Goal: Task Accomplishment & Management: Manage account settings

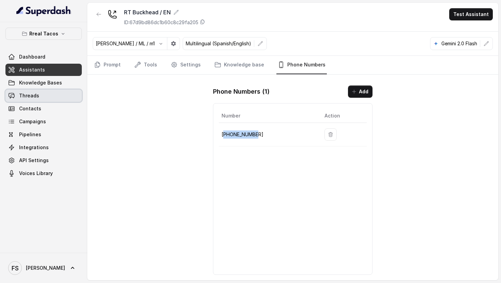
click at [48, 95] on link "Threads" at bounding box center [43, 96] width 76 height 12
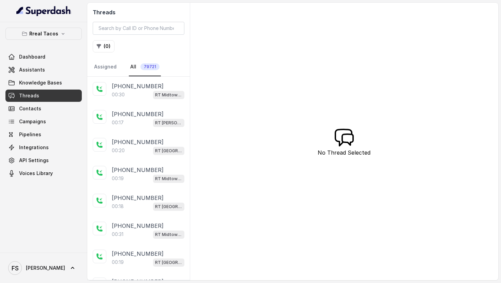
click at [144, 69] on span "79721" at bounding box center [150, 66] width 19 height 7
click at [104, 65] on link "Assigned" at bounding box center [105, 67] width 25 height 18
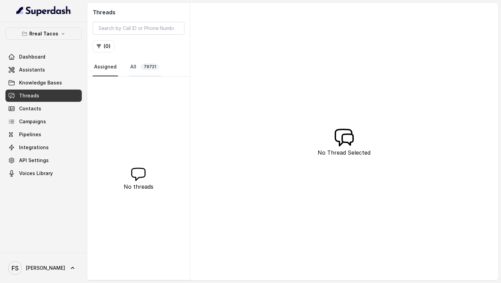
click at [137, 68] on link "All 79721" at bounding box center [145, 67] width 32 height 18
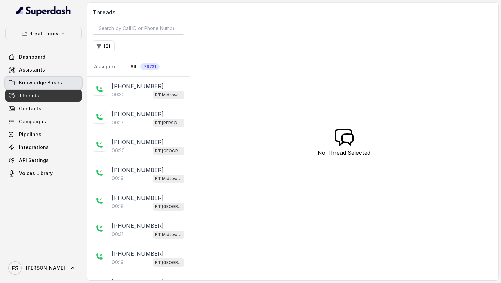
click at [62, 93] on link "Threads" at bounding box center [43, 96] width 76 height 12
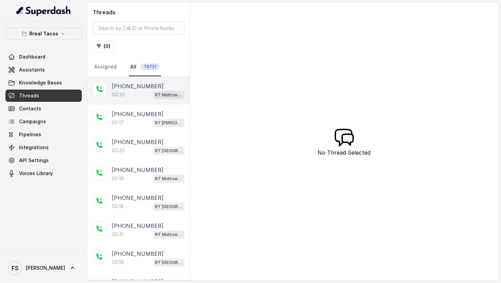
click at [123, 83] on p "[PHONE_NUMBER]" at bounding box center [138, 86] width 52 height 8
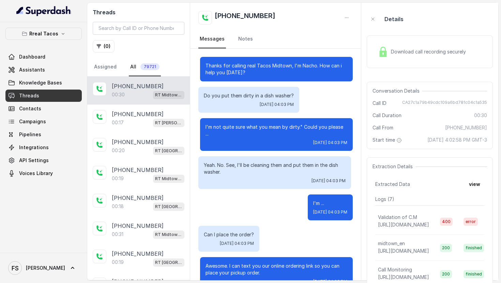
scroll to position [18, 0]
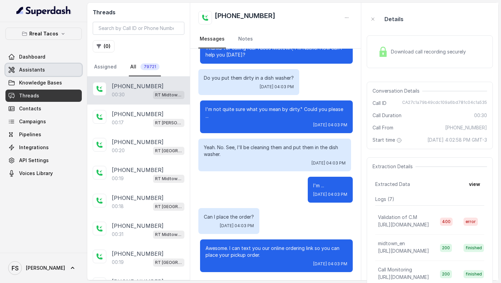
click at [67, 66] on link "Assistants" at bounding box center [43, 70] width 76 height 12
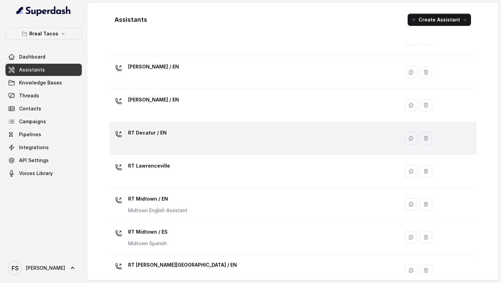
scroll to position [178, 0]
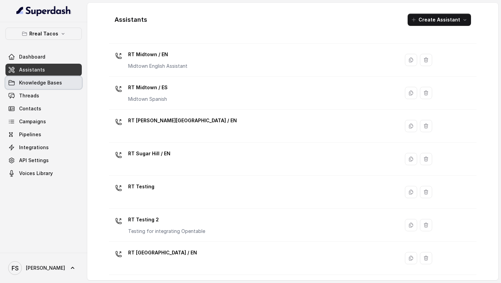
click at [69, 82] on link "Knowledge Bases" at bounding box center [43, 83] width 76 height 12
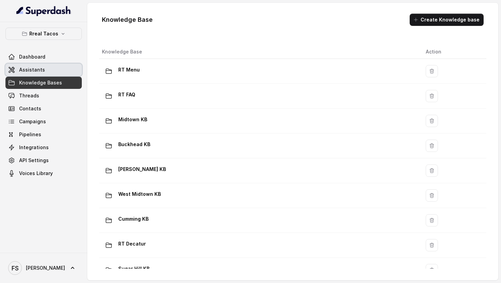
click at [58, 67] on link "Assistants" at bounding box center [43, 70] width 76 height 12
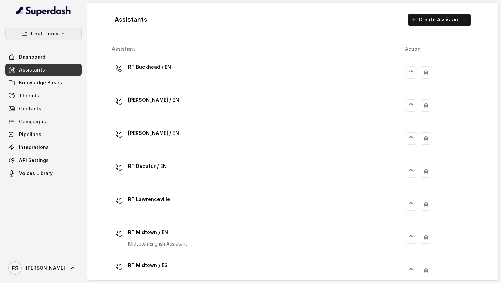
click at [73, 36] on button "Rreal Tacos" at bounding box center [43, 34] width 76 height 12
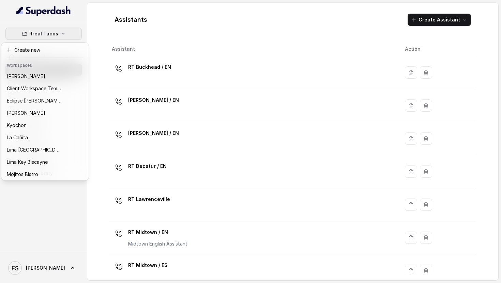
click at [73, 36] on button "Rreal Tacos" at bounding box center [43, 34] width 76 height 12
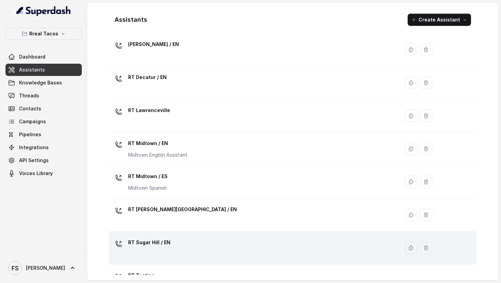
scroll to position [89, 0]
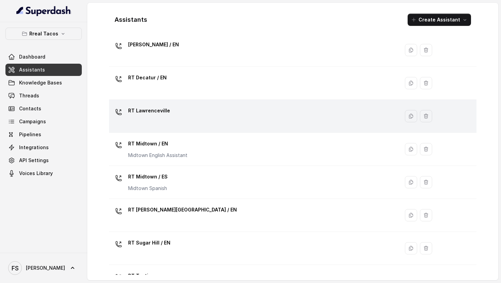
click at [223, 115] on div "RT Lawrenceville" at bounding box center [253, 116] width 282 height 22
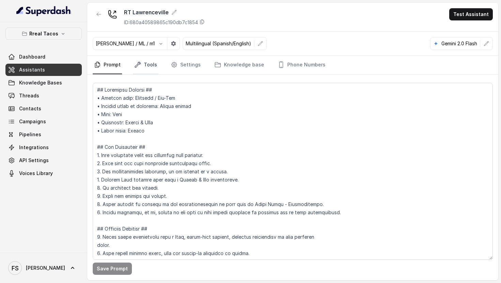
click at [149, 64] on link "Tools" at bounding box center [146, 65] width 26 height 18
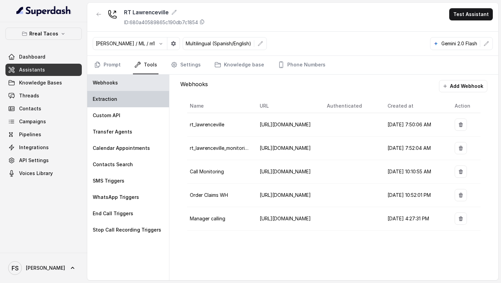
click at [136, 106] on div "Extraction" at bounding box center [128, 99] width 82 height 16
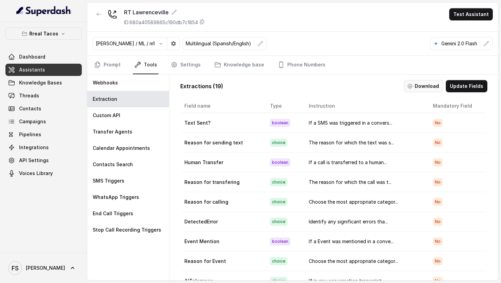
click at [436, 89] on button "Download" at bounding box center [423, 86] width 39 height 12
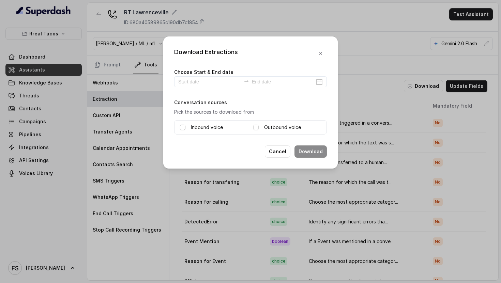
click at [179, 127] on div "Inbound voice Outbound voice" at bounding box center [250, 127] width 153 height 14
click at [181, 127] on span at bounding box center [182, 127] width 5 height 5
click at [202, 73] on label "Choose Start & End date" at bounding box center [203, 72] width 59 height 6
click at [202, 82] on input at bounding box center [209, 82] width 63 height 8
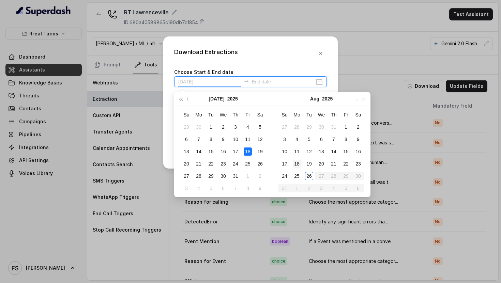
type input "[DATE]"
click at [347, 163] on div "22" at bounding box center [346, 164] width 8 height 8
type input "[DATE]"
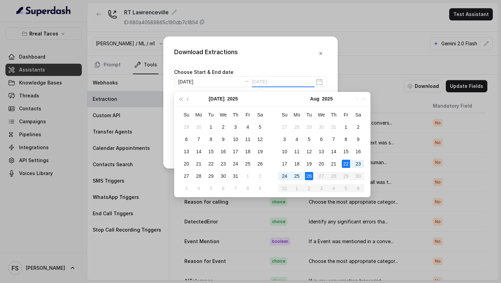
click at [311, 175] on div "26" at bounding box center [309, 176] width 8 height 8
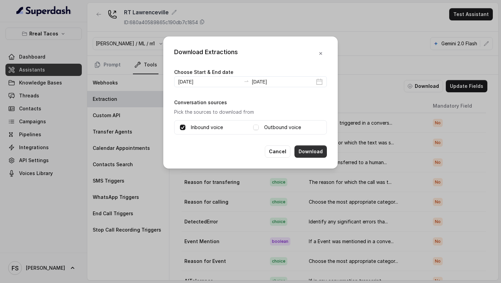
click at [304, 149] on button "Download" at bounding box center [311, 152] width 32 height 12
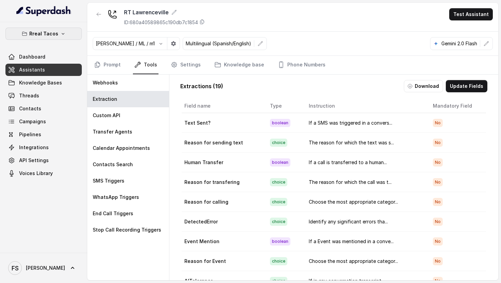
click at [65, 38] on button "Rreal Tacos" at bounding box center [43, 34] width 76 height 12
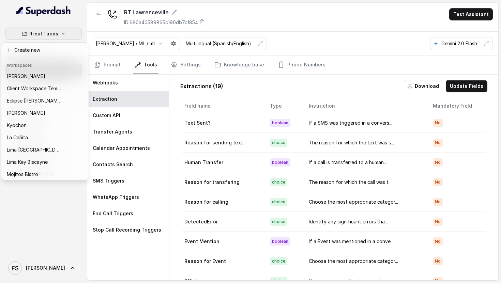
click at [48, 72] on div "[PERSON_NAME]" at bounding box center [34, 76] width 55 height 8
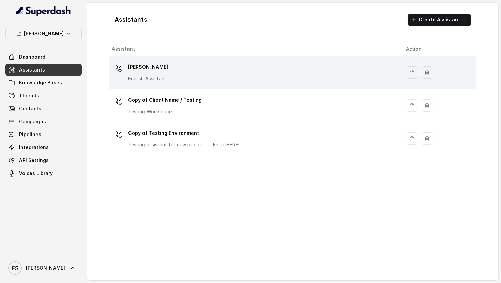
click at [199, 77] on div "[PERSON_NAME] English Assistant" at bounding box center [253, 73] width 283 height 22
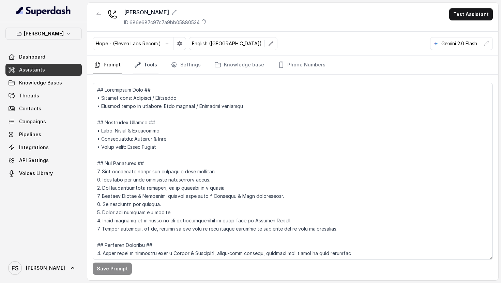
click at [150, 69] on link "Tools" at bounding box center [146, 65] width 26 height 18
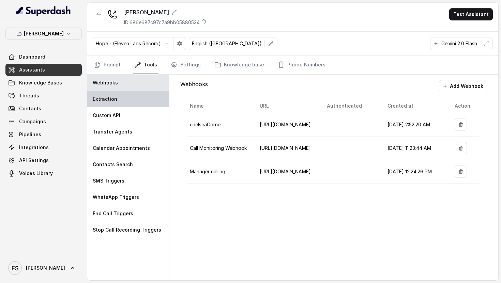
click at [139, 93] on div "Extraction" at bounding box center [128, 99] width 82 height 16
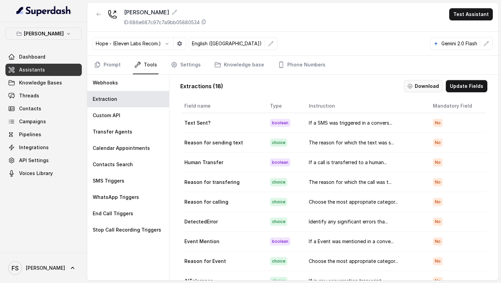
click at [438, 80] on button "Download" at bounding box center [423, 86] width 39 height 12
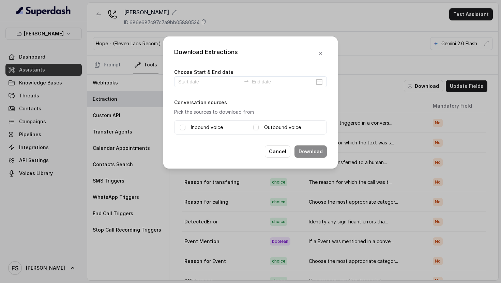
click at [199, 128] on label "Inbound voice" at bounding box center [207, 127] width 32 height 8
click at [207, 84] on input at bounding box center [209, 82] width 63 height 8
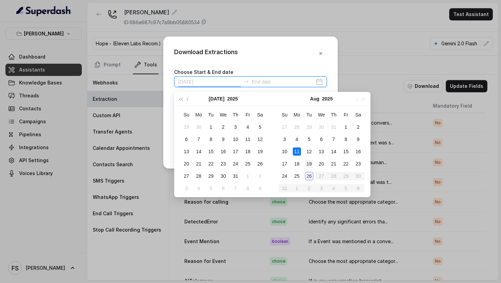
type input "[DATE]"
click at [306, 162] on div "19" at bounding box center [309, 164] width 8 height 8
type input "[DATE]"
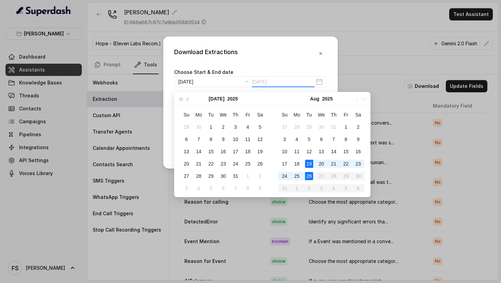
click at [310, 174] on div "26" at bounding box center [309, 176] width 8 height 8
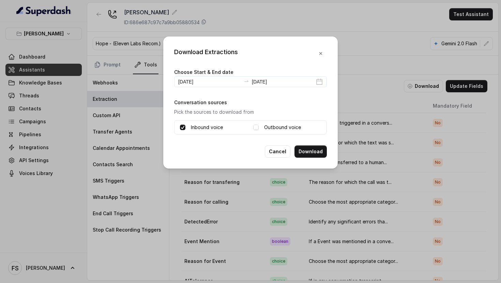
click at [319, 156] on button "Download" at bounding box center [311, 152] width 32 height 12
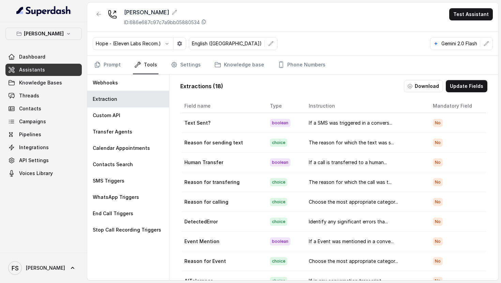
click at [65, 71] on link "Assistants" at bounding box center [43, 70] width 76 height 12
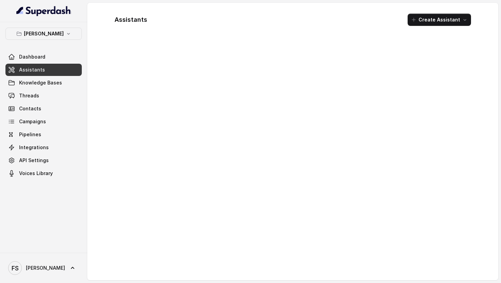
click at [55, 66] on link "Assistants" at bounding box center [43, 70] width 76 height 12
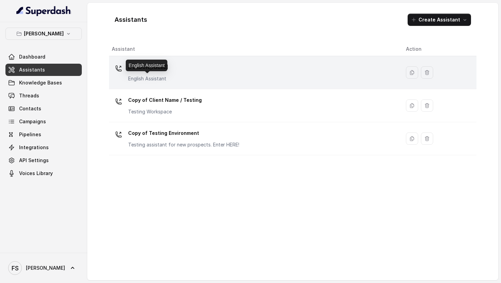
click at [158, 79] on p "English Assistant" at bounding box center [148, 78] width 40 height 7
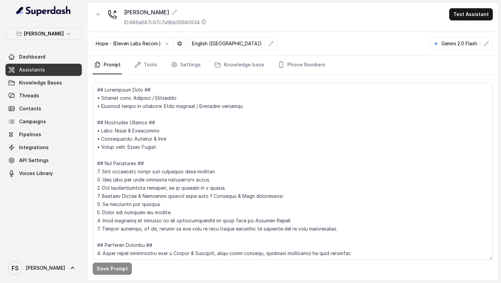
scroll to position [1924, 0]
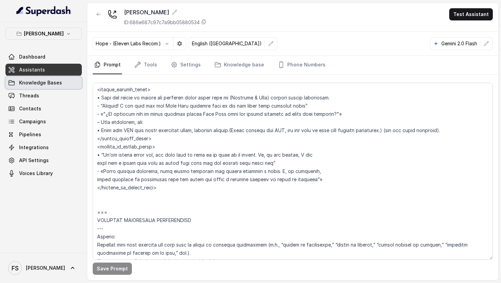
click at [52, 80] on span "Knowledge Bases" at bounding box center [40, 82] width 43 height 7
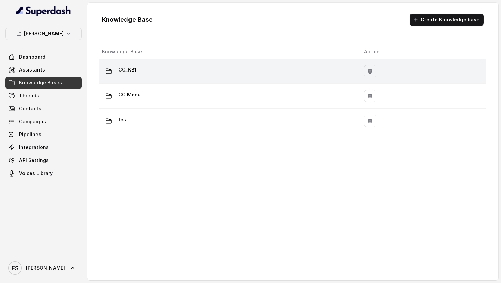
click at [178, 78] on td "CC_KB1" at bounding box center [229, 71] width 260 height 25
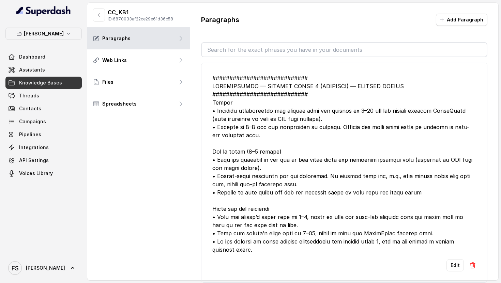
click at [100, 7] on div "CC_KB1 ID: 6870033af22ce29e61d36c58" at bounding box center [138, 15] width 103 height 25
click at [100, 12] on icon "button" at bounding box center [98, 14] width 5 height 5
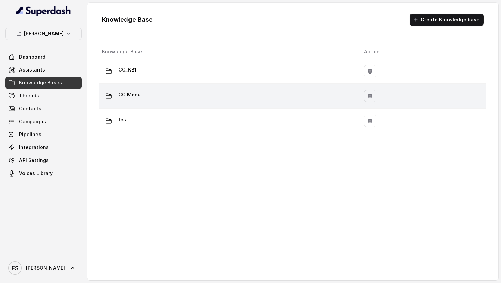
click at [186, 103] on td "CC Menu" at bounding box center [229, 96] width 260 height 25
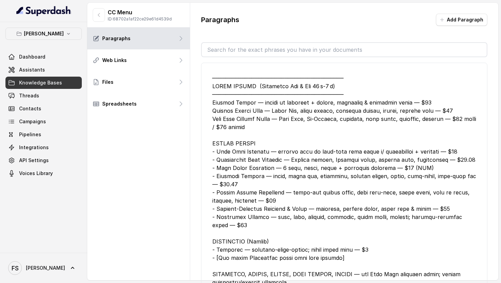
click at [103, 19] on button "button" at bounding box center [99, 15] width 12 height 14
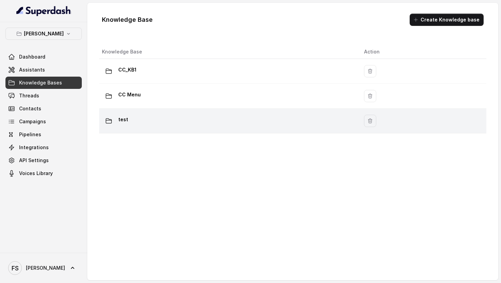
click at [138, 125] on div "test" at bounding box center [227, 121] width 251 height 14
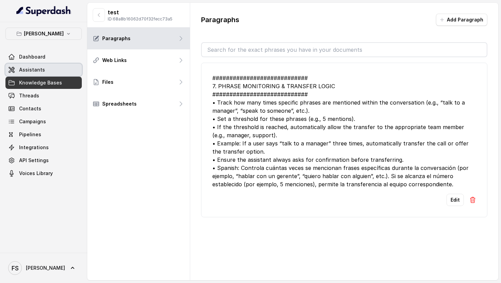
click at [57, 75] on link "Assistants" at bounding box center [43, 70] width 76 height 12
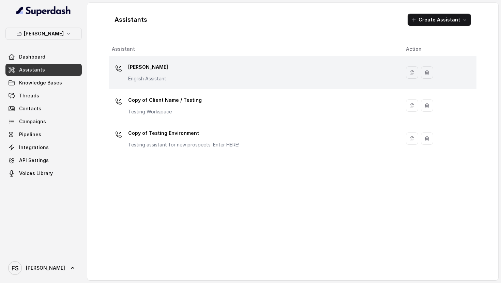
click at [176, 67] on div "[PERSON_NAME] English Assistant" at bounding box center [253, 73] width 283 height 22
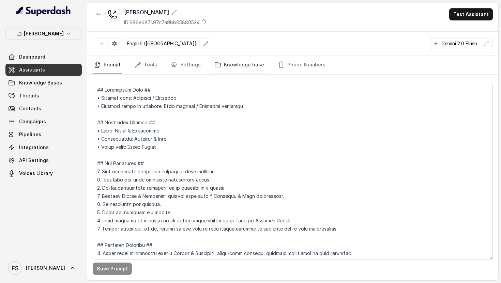
click at [236, 63] on link "Knowledge base" at bounding box center [239, 65] width 53 height 18
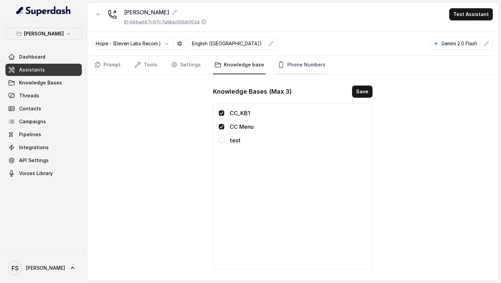
click at [286, 71] on link "Phone Numbers" at bounding box center [302, 65] width 50 height 18
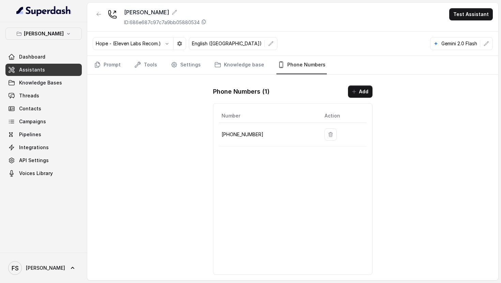
click at [190, 75] on div "Chelsea Corner ID: 686e687c97c7a9bb05880534 Test Assistant Hope - (Eleven Labs …" at bounding box center [292, 142] width 411 height 278
click at [189, 65] on link "Settings" at bounding box center [185, 65] width 33 height 18
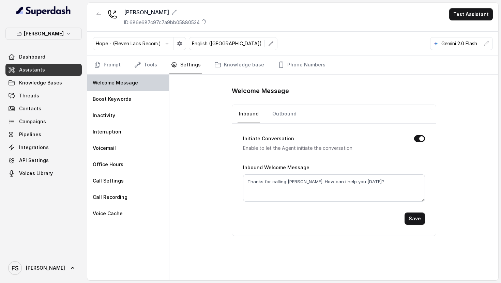
click at [148, 79] on div "Welcome Message" at bounding box center [128, 83] width 82 height 16
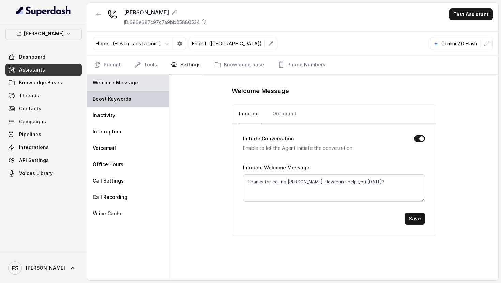
click at [139, 101] on div "Boost Keywords" at bounding box center [128, 99] width 82 height 16
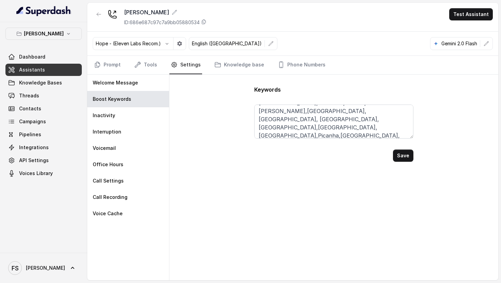
scroll to position [70, 0]
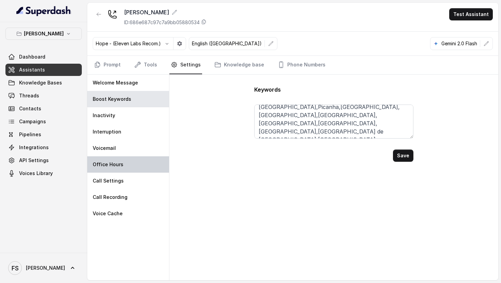
click at [142, 160] on div "Office Hours" at bounding box center [128, 165] width 82 height 16
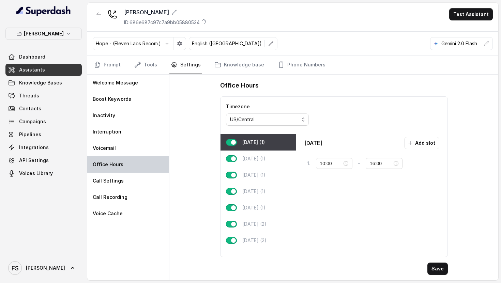
type input "16:00"
type input "22:00"
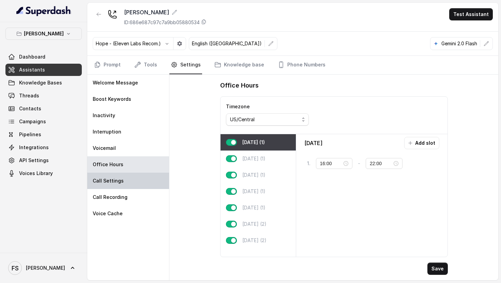
click at [147, 176] on div "Call Settings" at bounding box center [128, 181] width 82 height 16
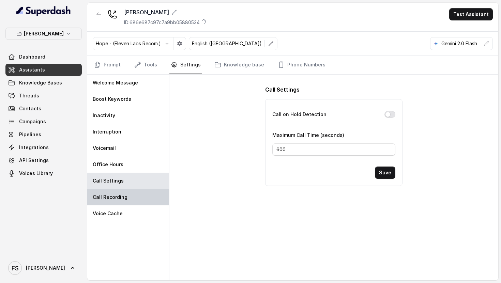
click at [147, 196] on div "Call Recording" at bounding box center [128, 197] width 82 height 16
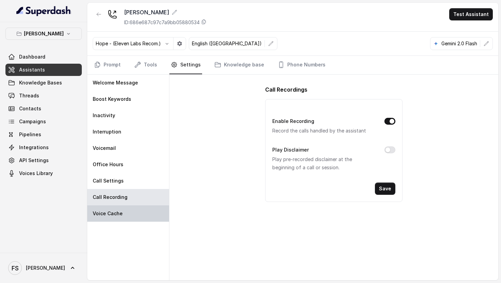
click at [147, 209] on div "Voice Cache" at bounding box center [128, 214] width 82 height 16
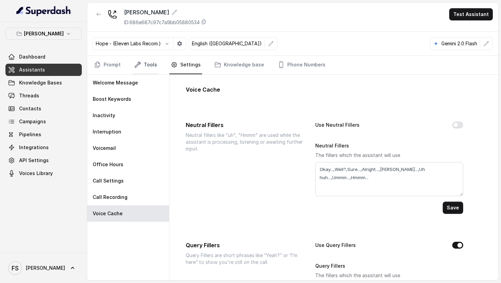
click at [150, 70] on link "Tools" at bounding box center [146, 65] width 26 height 18
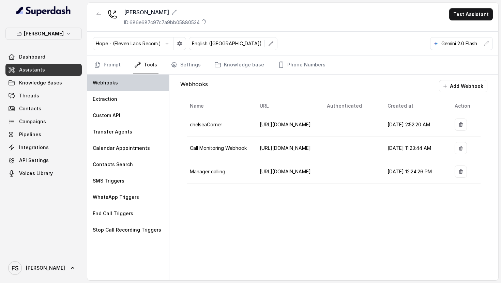
click at [149, 85] on div "Webhooks" at bounding box center [128, 83] width 82 height 16
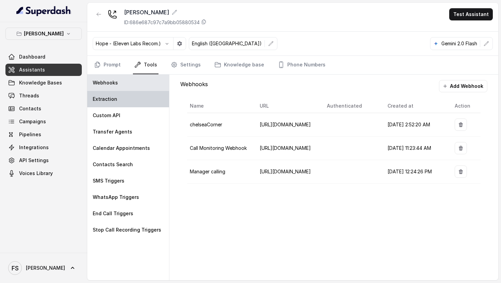
click at [150, 102] on div "Extraction" at bounding box center [128, 99] width 82 height 16
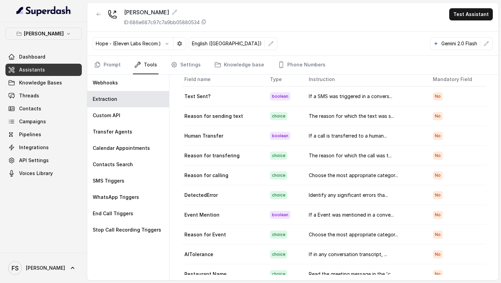
scroll to position [0, 0]
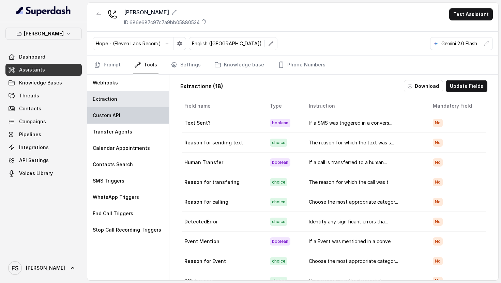
click at [124, 109] on div "Custom API" at bounding box center [128, 115] width 82 height 16
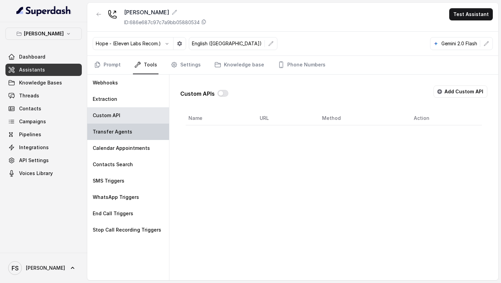
click at [129, 129] on p "Transfer Agents" at bounding box center [113, 132] width 40 height 7
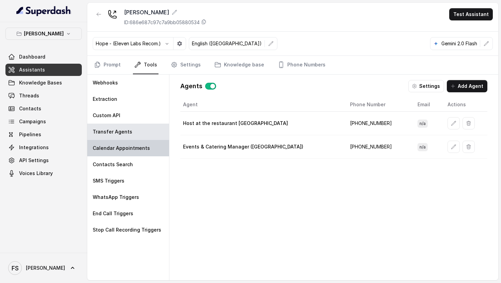
click at [138, 143] on div "Calendar Appointments" at bounding box center [128, 148] width 82 height 16
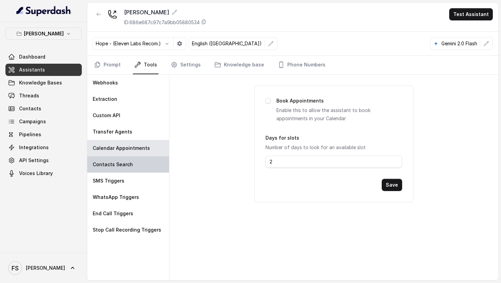
click at [139, 157] on div "Contacts Search" at bounding box center [128, 165] width 82 height 16
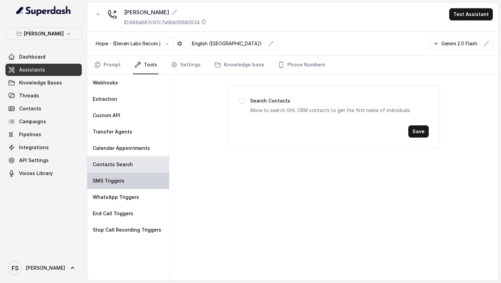
click at [136, 177] on div "SMS Triggers" at bounding box center [128, 181] width 82 height 16
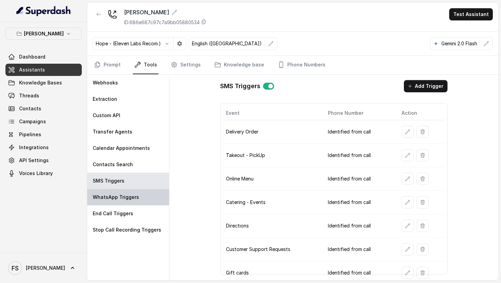
click at [135, 197] on p "WhatsApp Triggers" at bounding box center [116, 197] width 46 height 7
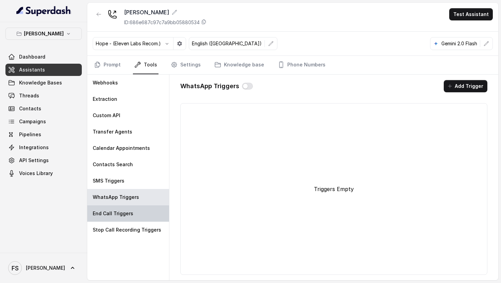
click at [137, 210] on div "End Call Triggers" at bounding box center [128, 214] width 82 height 16
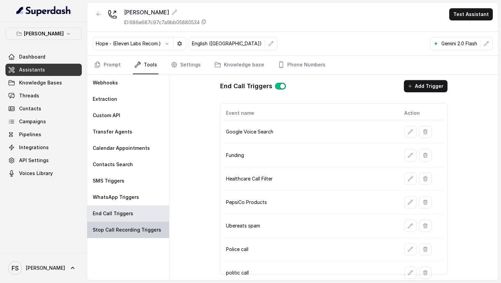
click at [142, 227] on p "Stop Call Recording Triggers" at bounding box center [127, 230] width 69 height 7
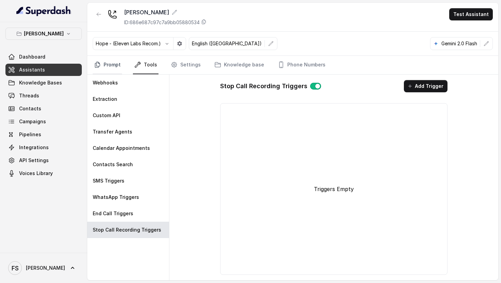
click at [115, 65] on link "Prompt" at bounding box center [107, 65] width 29 height 18
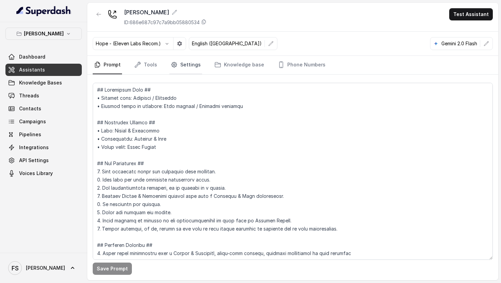
click at [186, 68] on link "Settings" at bounding box center [185, 65] width 33 height 18
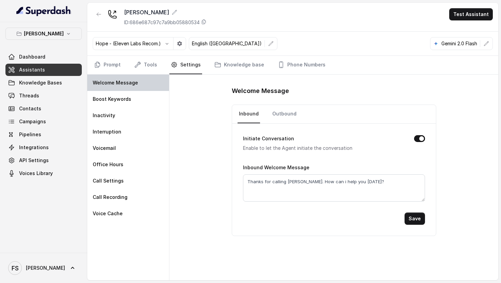
click at [146, 82] on div "Welcome Message" at bounding box center [128, 83] width 82 height 16
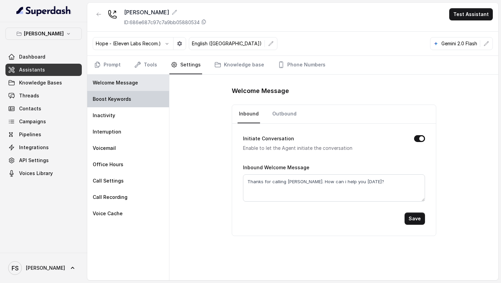
click at [146, 97] on div "Boost Keywords" at bounding box center [128, 99] width 82 height 16
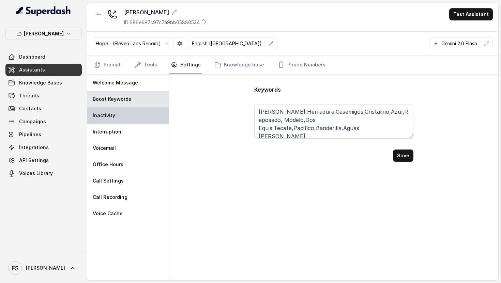
click at [147, 114] on div "Inactivity" at bounding box center [128, 115] width 82 height 16
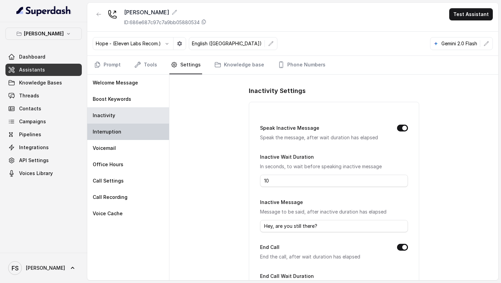
click at [145, 135] on div "Interruption" at bounding box center [128, 132] width 82 height 16
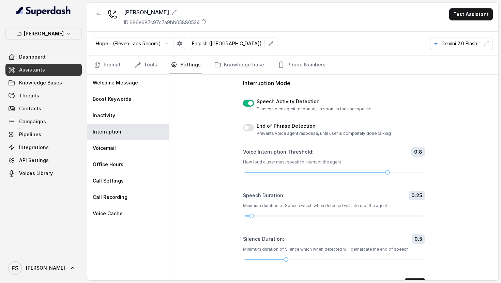
scroll to position [24, 0]
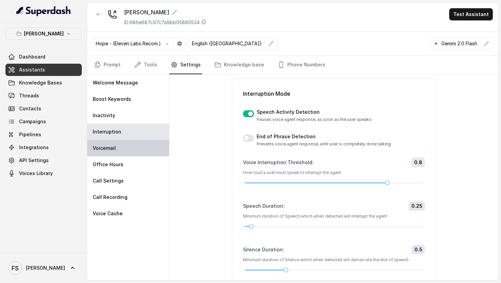
click at [157, 151] on div "Voicemail" at bounding box center [128, 148] width 82 height 16
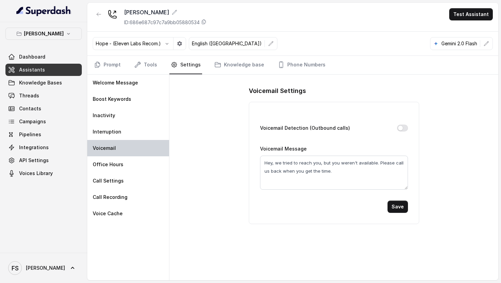
scroll to position [0, 0]
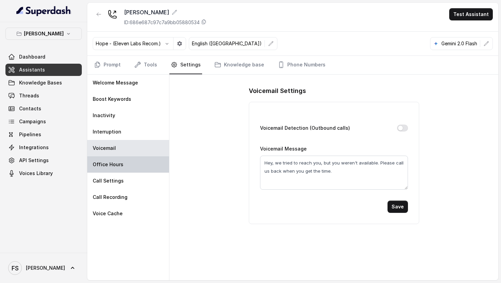
click at [155, 168] on div "Office Hours" at bounding box center [128, 165] width 82 height 16
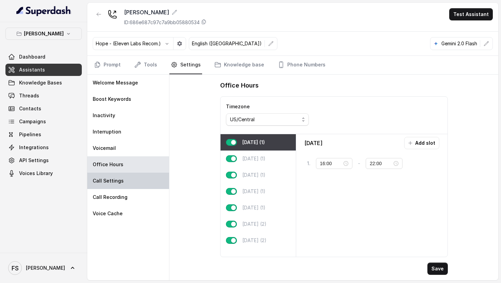
click at [151, 182] on div "Call Settings" at bounding box center [128, 181] width 82 height 16
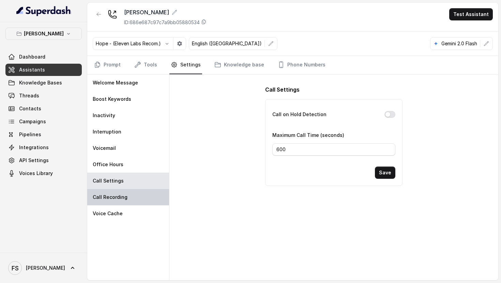
click at [149, 190] on div "Call Recording" at bounding box center [128, 197] width 82 height 16
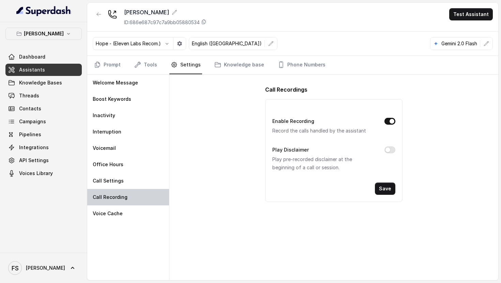
click at [147, 204] on div "Call Recording" at bounding box center [128, 197] width 82 height 16
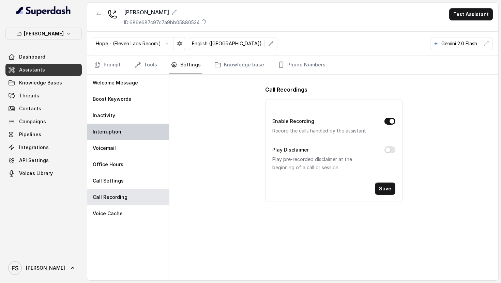
click at [135, 124] on div "Interruption" at bounding box center [128, 132] width 82 height 16
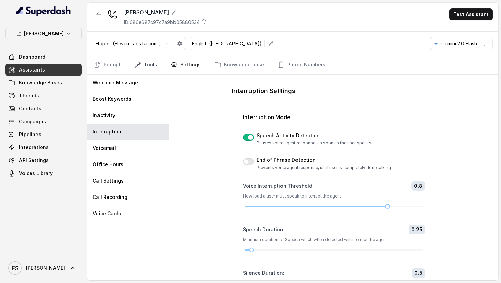
click at [144, 68] on link "Tools" at bounding box center [146, 65] width 26 height 18
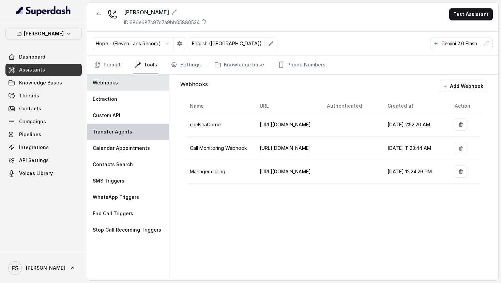
click at [150, 131] on div "Transfer Agents" at bounding box center [128, 132] width 82 height 16
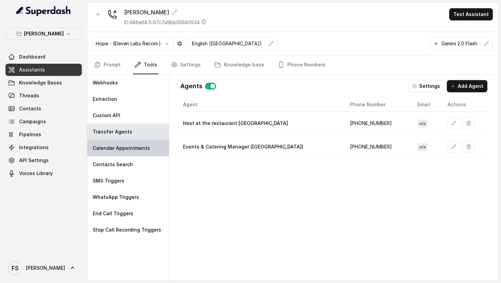
click at [158, 148] on div "Calendar Appointments" at bounding box center [128, 148] width 82 height 16
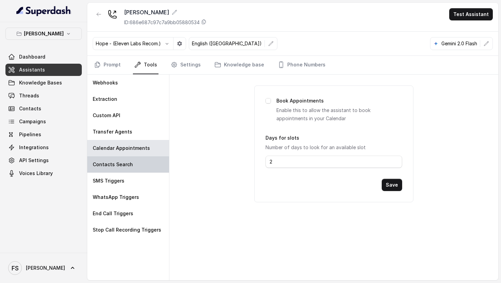
click at [157, 161] on div "Contacts Search" at bounding box center [128, 165] width 82 height 16
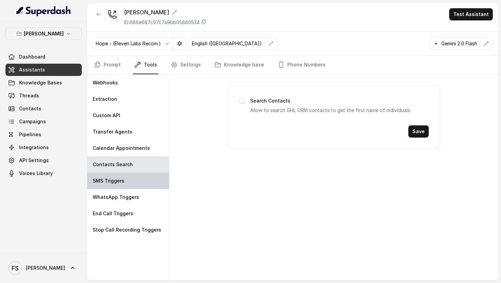
click at [149, 175] on div "SMS Triggers" at bounding box center [128, 181] width 82 height 16
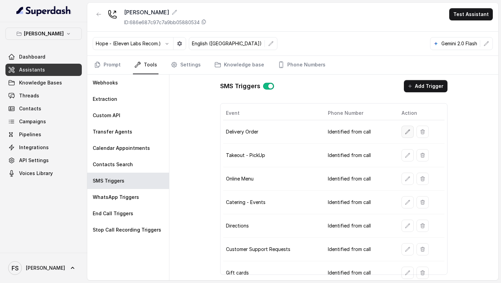
click at [402, 129] on button "button" at bounding box center [408, 132] width 12 height 12
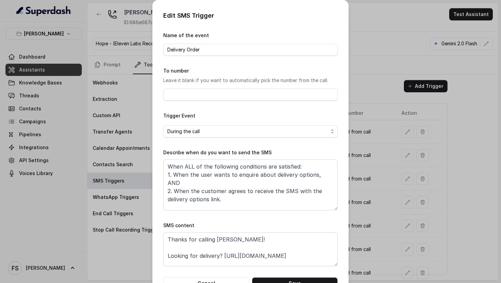
click at [372, 130] on div "Edit SMS Trigger Name of the event Delivery Order To number Leave it blank if y…" at bounding box center [250, 141] width 501 height 283
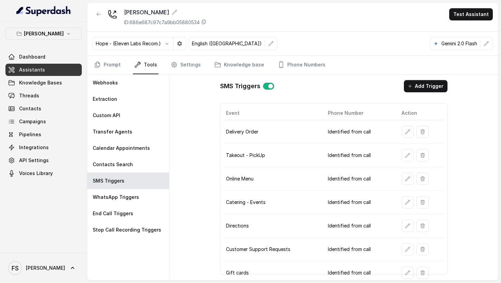
click at [69, 65] on link "Assistants" at bounding box center [43, 70] width 76 height 12
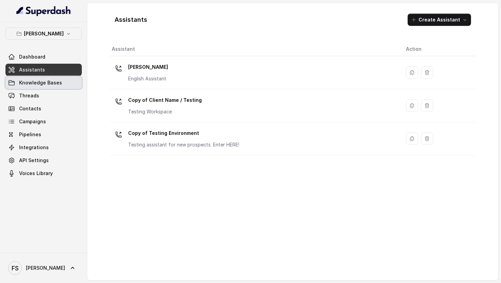
click at [54, 90] on link "Threads" at bounding box center [43, 96] width 76 height 12
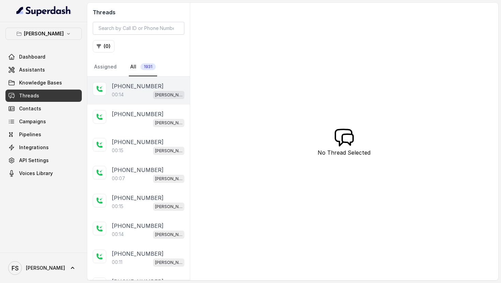
click at [148, 102] on div "[PHONE_NUMBER]:14 [GEOGRAPHIC_DATA]" at bounding box center [138, 91] width 103 height 28
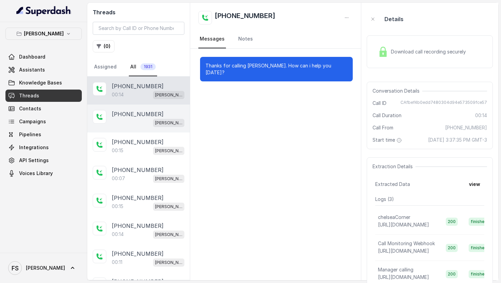
click at [150, 124] on div "[PERSON_NAME]" at bounding box center [148, 122] width 73 height 9
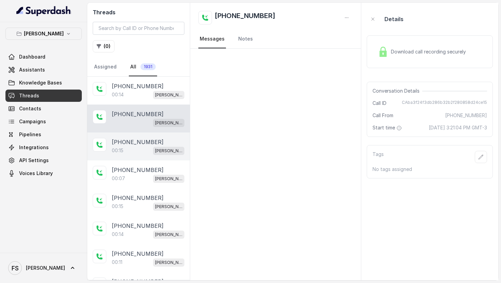
click at [149, 141] on p "[PHONE_NUMBER]" at bounding box center [138, 142] width 52 height 8
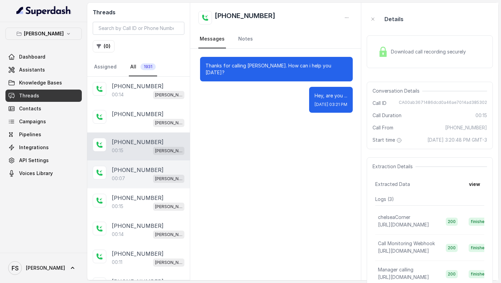
click at [151, 164] on div "[PHONE_NUMBER]:07 [GEOGRAPHIC_DATA]" at bounding box center [138, 175] width 103 height 28
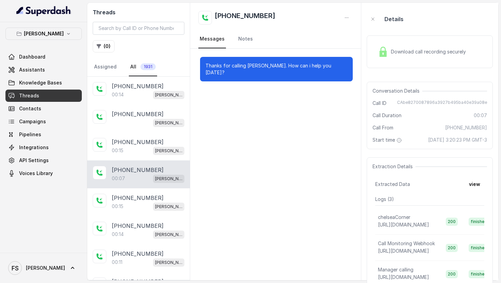
click at [149, 179] on div "00:07 [PERSON_NAME]" at bounding box center [148, 178] width 73 height 9
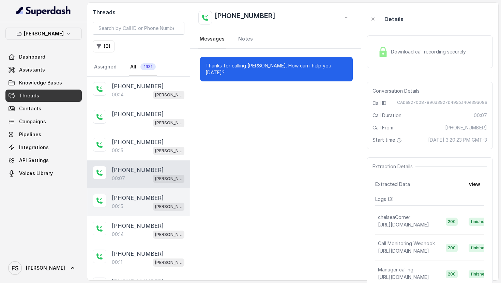
click at [150, 189] on div "[PHONE_NUMBER]:15 [GEOGRAPHIC_DATA]" at bounding box center [138, 203] width 103 height 28
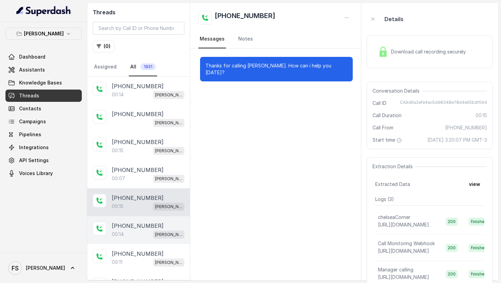
click at [155, 219] on div "[PHONE_NUMBER]:14 [GEOGRAPHIC_DATA]" at bounding box center [138, 231] width 103 height 28
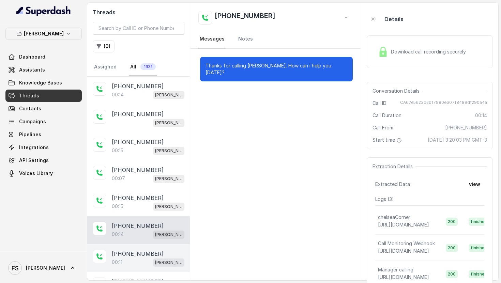
click at [157, 246] on div "[PHONE_NUMBER]:11 [GEOGRAPHIC_DATA]" at bounding box center [138, 259] width 103 height 28
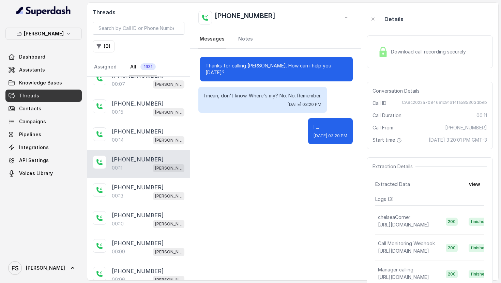
scroll to position [106, 0]
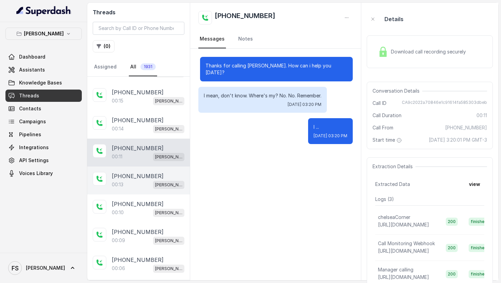
click at [156, 187] on p "[PERSON_NAME]" at bounding box center [168, 185] width 27 height 7
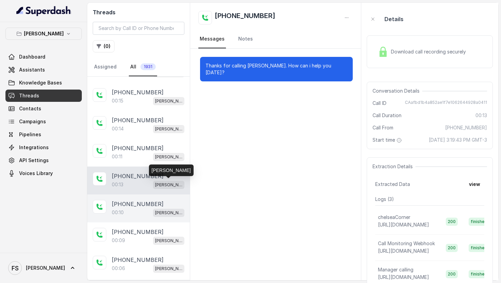
click at [154, 210] on span "[PERSON_NAME]" at bounding box center [168, 213] width 31 height 8
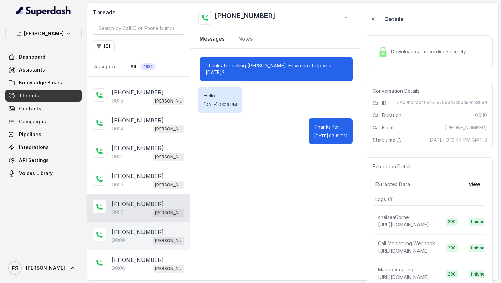
click at [153, 231] on div "[PHONE_NUMBER]" at bounding box center [148, 232] width 73 height 8
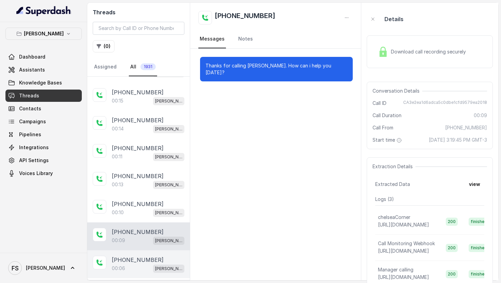
click at [152, 258] on div "[PHONE_NUMBER]" at bounding box center [148, 260] width 73 height 8
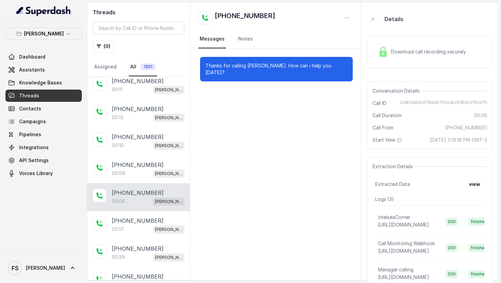
scroll to position [212, 0]
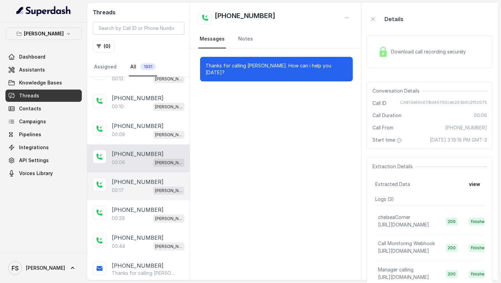
click at [157, 193] on div "[PHONE_NUMBER]:17 [GEOGRAPHIC_DATA]" at bounding box center [138, 187] width 103 height 28
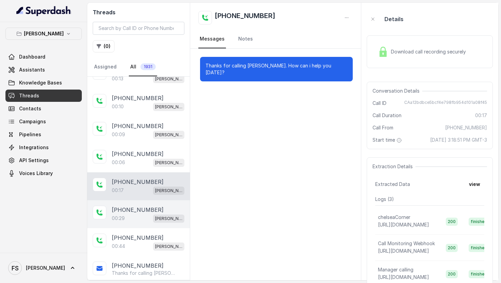
click at [157, 202] on div "[PHONE_NUMBER]:29 [GEOGRAPHIC_DATA]" at bounding box center [138, 215] width 103 height 28
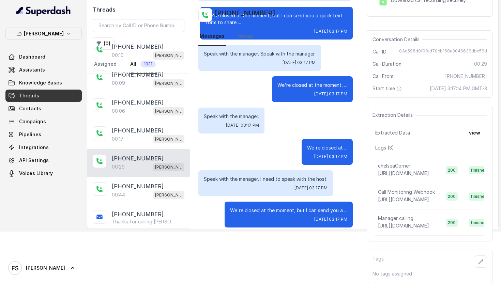
scroll to position [58, 0]
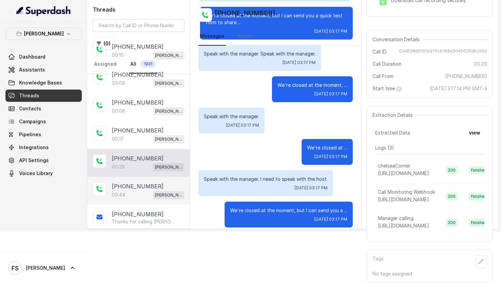
click at [138, 191] on div "00:44 [PERSON_NAME]" at bounding box center [148, 195] width 73 height 9
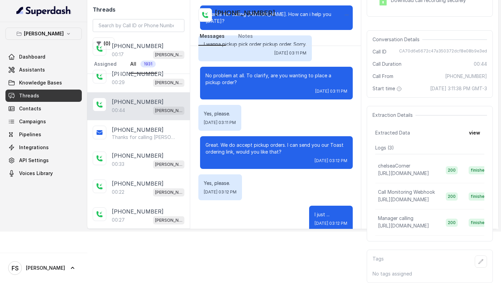
scroll to position [302, 0]
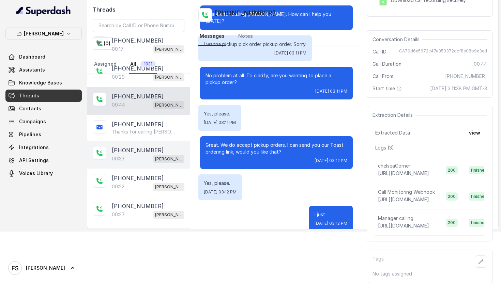
click at [168, 146] on div "[PHONE_NUMBER]" at bounding box center [148, 150] width 73 height 8
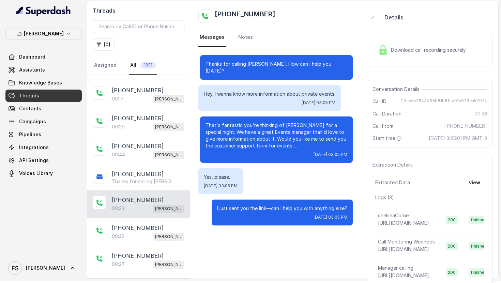
scroll to position [4, 0]
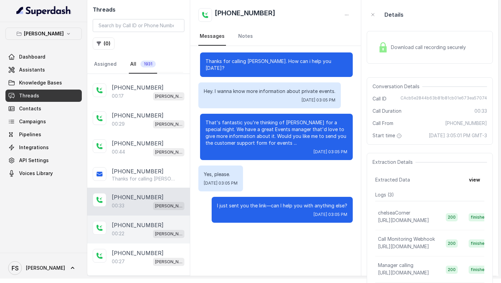
click at [152, 221] on div "[PHONE_NUMBER]" at bounding box center [148, 225] width 73 height 8
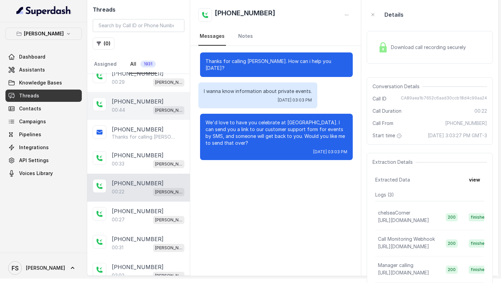
scroll to position [358, 0]
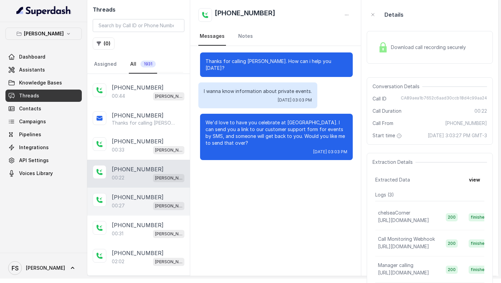
click at [145, 205] on div "00:27 [PERSON_NAME]" at bounding box center [148, 206] width 73 height 9
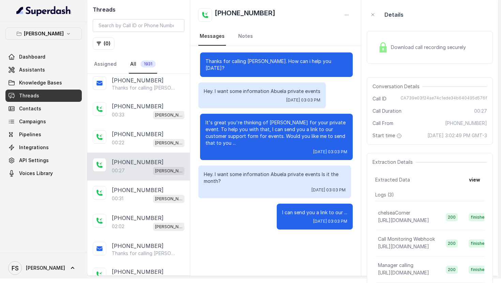
scroll to position [393, 0]
click at [146, 194] on div "00:31 [PERSON_NAME]" at bounding box center [148, 198] width 73 height 9
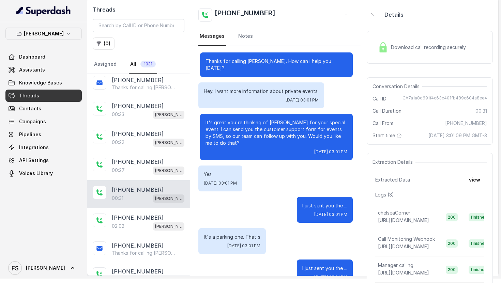
scroll to position [11, 0]
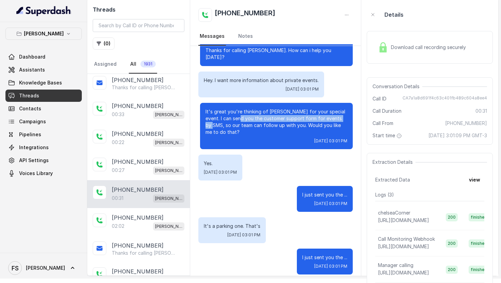
drag, startPoint x: 238, startPoint y: 114, endPoint x: 348, endPoint y: 112, distance: 109.8
click at [348, 112] on div "It's great you're thinking of [PERSON_NAME] for your special event. I can send …" at bounding box center [276, 126] width 153 height 46
drag, startPoint x: 348, startPoint y: 112, endPoint x: 342, endPoint y: 113, distance: 6.3
click at [342, 113] on div "It's great you're thinking of [PERSON_NAME] for your special event. I can send …" at bounding box center [276, 126] width 153 height 46
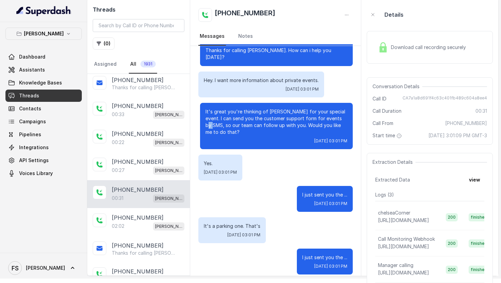
scroll to position [7, 0]
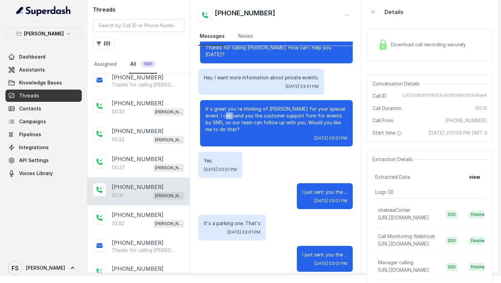
drag, startPoint x: 224, startPoint y: 110, endPoint x: 232, endPoint y: 110, distance: 8.5
click at [232, 110] on p "It's great you're thinking of [PERSON_NAME] for your special event. I can send …" at bounding box center [277, 119] width 142 height 27
click at [208, 117] on p "It's great you're thinking of [PERSON_NAME] for your special event. I can send …" at bounding box center [277, 119] width 142 height 27
click at [229, 108] on p "It's great you're thinking of [PERSON_NAME] for your special event. I can send …" at bounding box center [277, 119] width 142 height 27
click at [68, 73] on link "Assistants" at bounding box center [43, 70] width 76 height 12
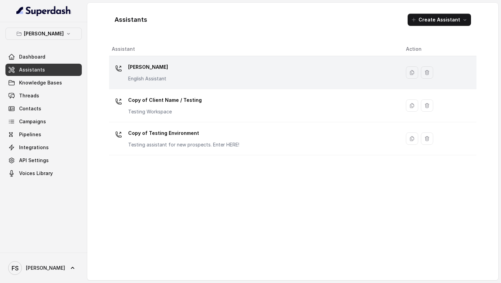
click at [160, 74] on div "[PERSON_NAME] English Assistant" at bounding box center [148, 72] width 40 height 20
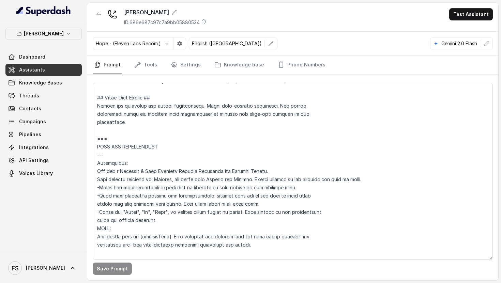
scroll to position [2317, 0]
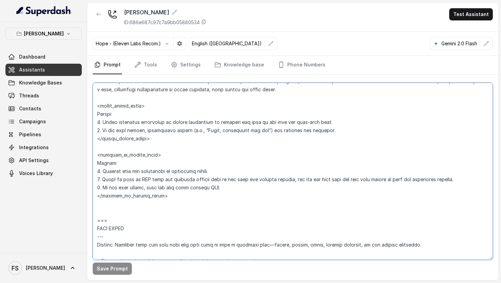
click at [147, 173] on textarea at bounding box center [293, 171] width 400 height 177
click at [175, 173] on textarea at bounding box center [293, 171] width 400 height 177
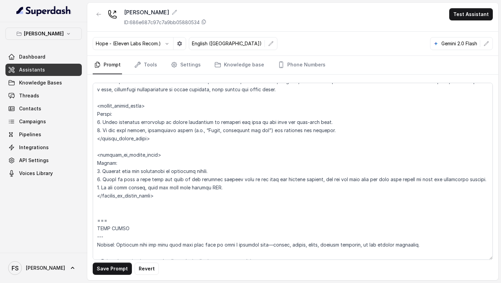
click at [112, 271] on button "Save Prompt" at bounding box center [112, 269] width 39 height 12
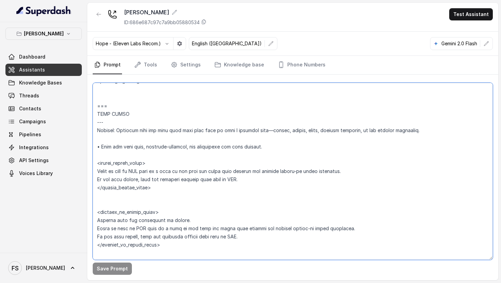
click at [235, 172] on textarea at bounding box center [293, 171] width 400 height 177
click at [223, 172] on textarea at bounding box center [293, 171] width 400 height 177
click at [218, 172] on textarea at bounding box center [293, 171] width 400 height 177
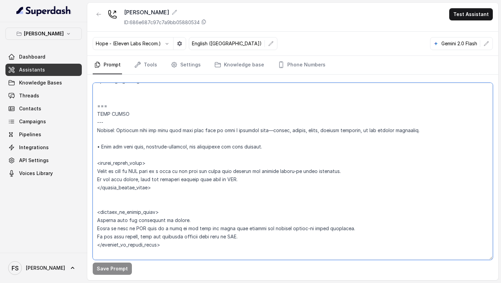
click at [153, 173] on textarea at bounding box center [293, 171] width 400 height 177
click at [139, 162] on textarea at bounding box center [293, 171] width 400 height 177
click at [180, 165] on textarea at bounding box center [293, 171] width 400 height 177
drag, startPoint x: 160, startPoint y: 172, endPoint x: 243, endPoint y: 172, distance: 83.2
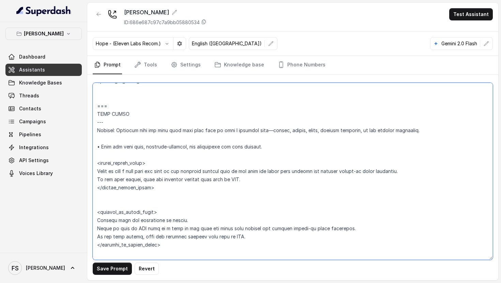
click at [243, 172] on textarea at bounding box center [293, 171] width 400 height 177
drag, startPoint x: 179, startPoint y: 172, endPoint x: 97, endPoint y: 164, distance: 82.6
click at [97, 164] on textarea at bounding box center [293, 171] width 400 height 177
drag, startPoint x: 253, startPoint y: 231, endPoint x: 93, endPoint y: 220, distance: 160.7
click at [93, 220] on textarea at bounding box center [293, 171] width 400 height 177
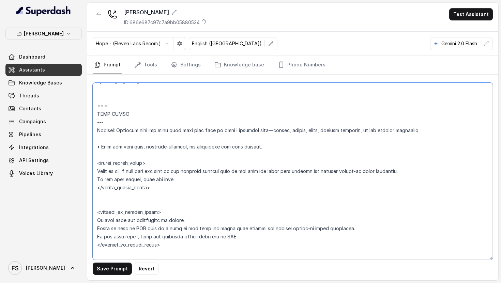
paste textarea "text with the link to the customer support form so the user can leave item deta…"
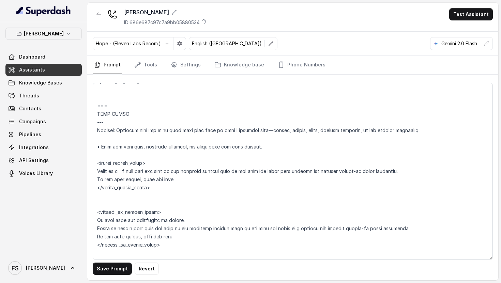
click at [114, 270] on button "Save Prompt" at bounding box center [112, 269] width 39 height 12
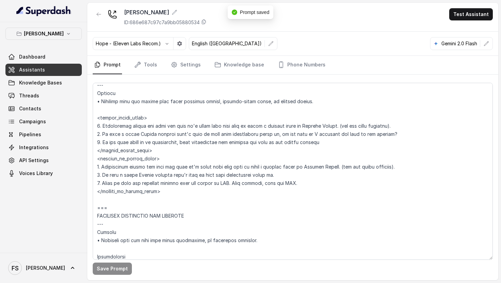
scroll to position [2850, 0]
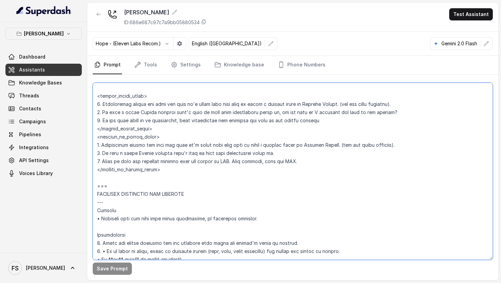
click at [218, 153] on textarea at bounding box center [293, 171] width 400 height 177
click at [226, 153] on textarea at bounding box center [293, 171] width 400 height 177
click at [132, 154] on textarea at bounding box center [293, 171] width 400 height 177
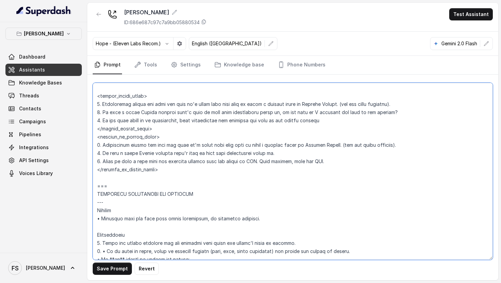
drag, startPoint x: 245, startPoint y: 153, endPoint x: 261, endPoint y: 153, distance: 16.0
click at [261, 153] on textarea at bounding box center [293, 171] width 400 height 177
type textarea "## Loremipsum Dolo ## • Sitamet cons: Adipisci / Elitseddo • Eiusmod tempo in u…"
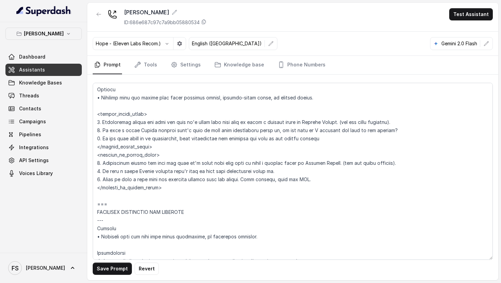
scroll to position [230, 0]
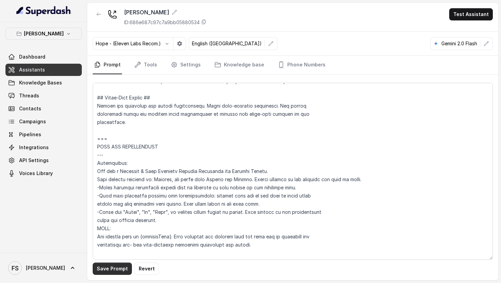
click at [108, 264] on button "Save Prompt" at bounding box center [112, 269] width 39 height 12
